Goal: Task Accomplishment & Management: Manage account settings

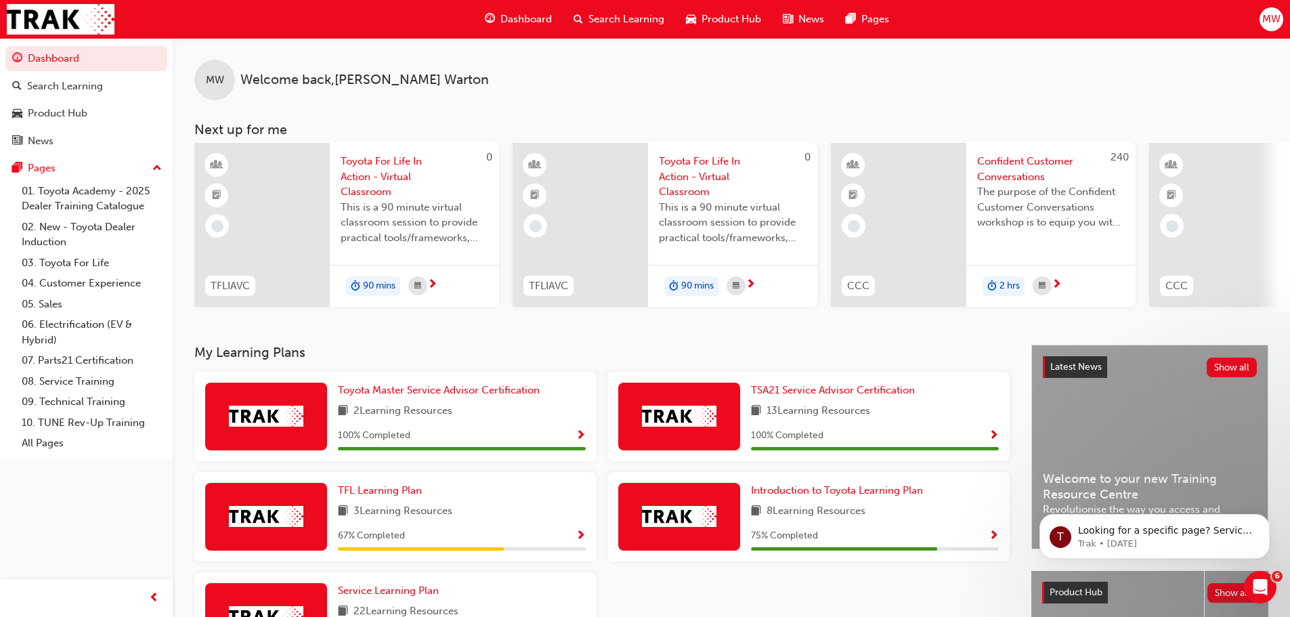
click at [1274, 18] on span "MW" at bounding box center [1271, 20] width 18 height 16
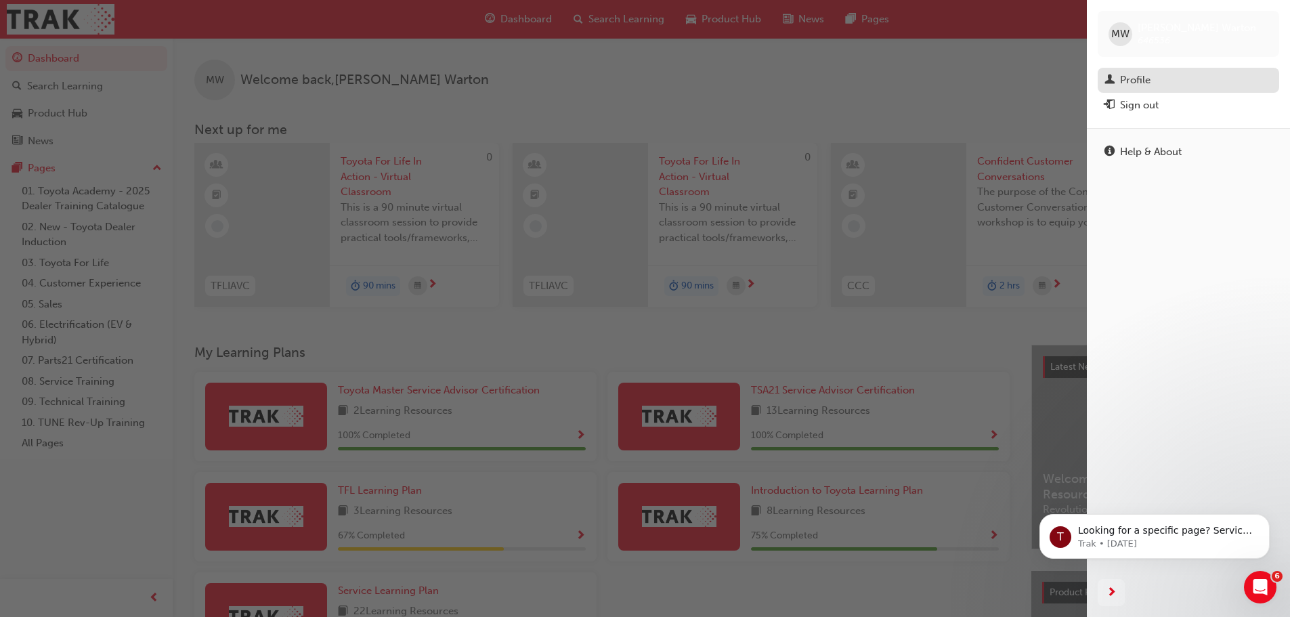
click at [1143, 81] on div "Profile" at bounding box center [1135, 80] width 30 height 16
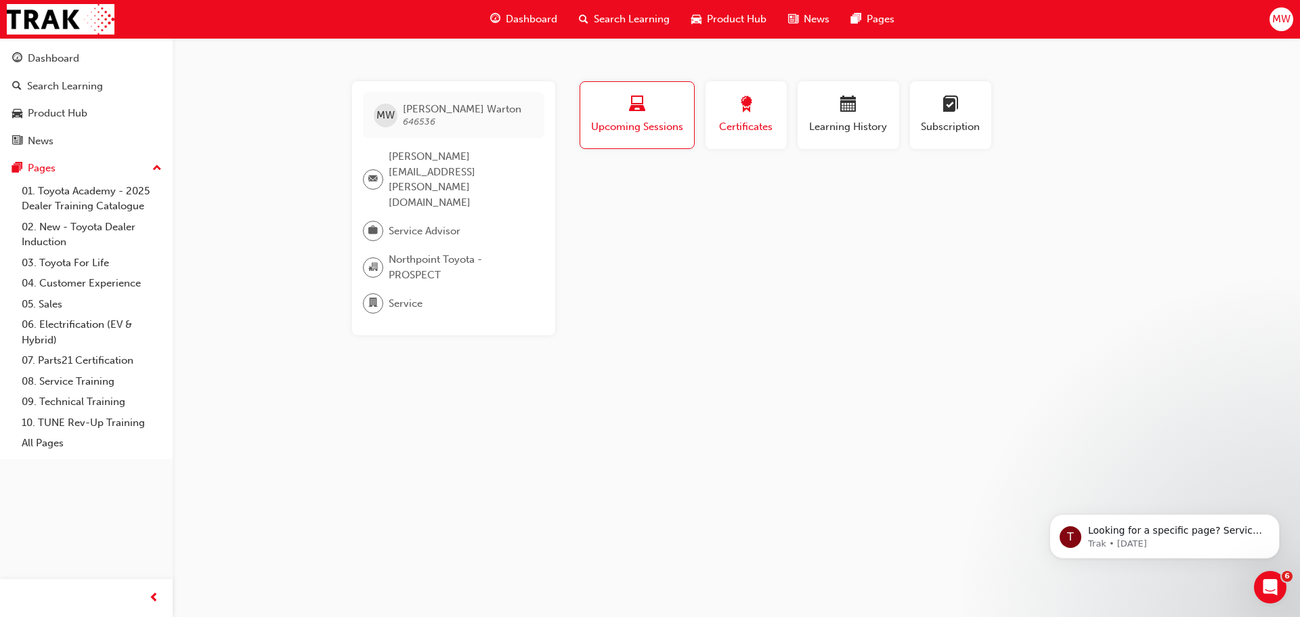
click at [781, 114] on button "Certificates" at bounding box center [745, 115] width 81 height 68
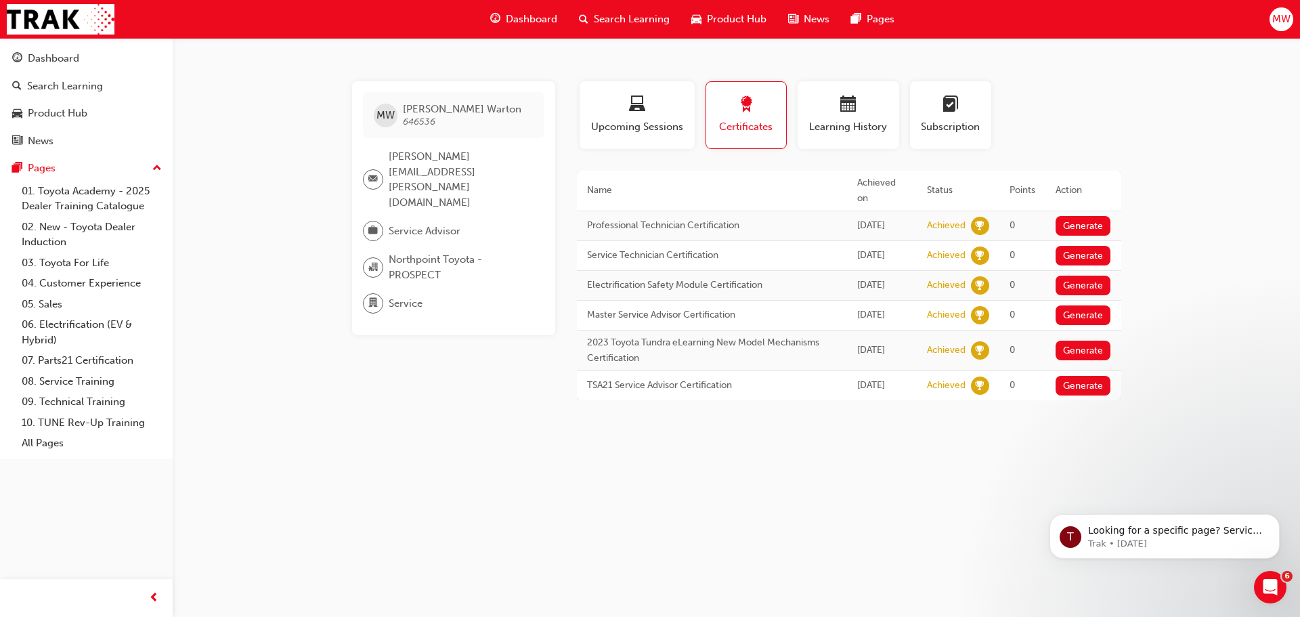
click at [1052, 135] on div "Profile Upcoming Sessions Certificates Learning History Subscription" at bounding box center [848, 120] width 571 height 79
click at [937, 130] on span "Subscription" at bounding box center [950, 127] width 61 height 16
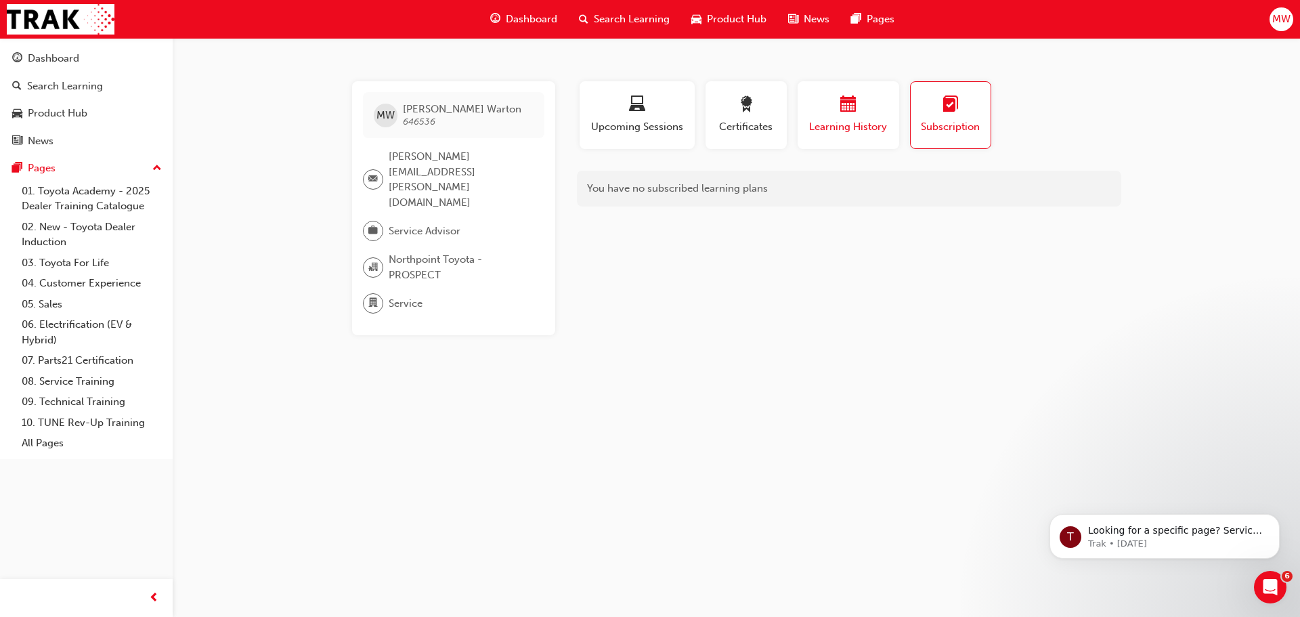
click at [851, 123] on span "Learning History" at bounding box center [848, 127] width 81 height 16
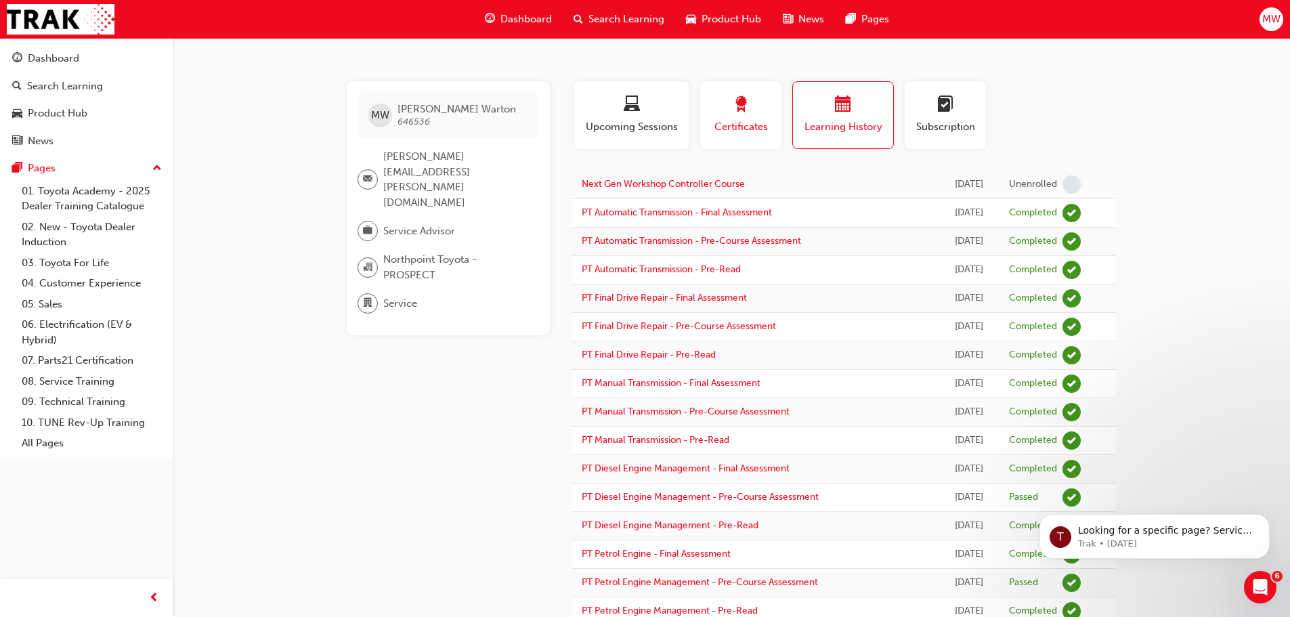
click at [726, 103] on div "button" at bounding box center [740, 106] width 61 height 21
